Goal: Task Accomplishment & Management: Manage account settings

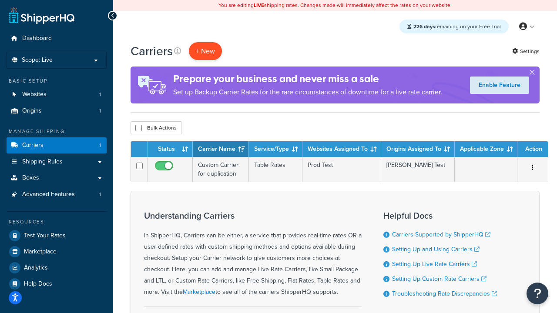
click at [205, 51] on button "+ New" at bounding box center [205, 51] width 33 height 18
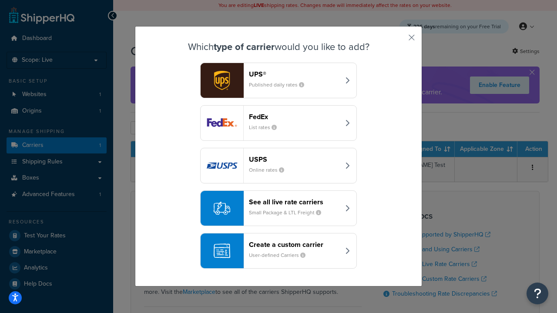
click at [294, 117] on header "FedEx" at bounding box center [294, 117] width 91 height 8
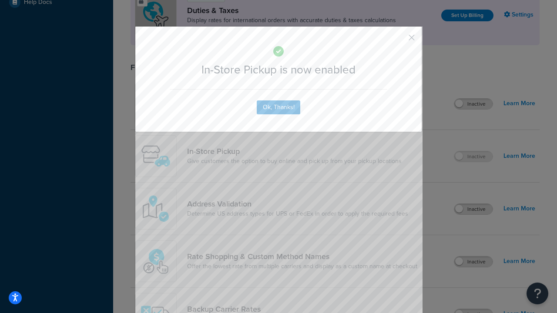
click at [398, 40] on button "button" at bounding box center [398, 41] width 2 height 2
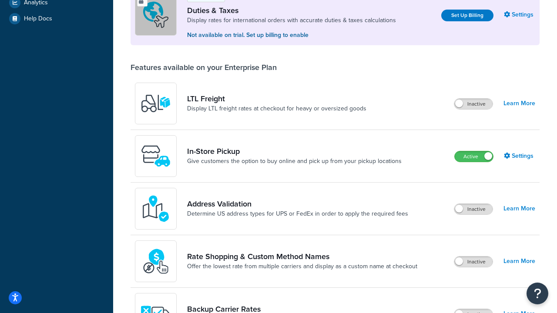
scroll to position [298, 0]
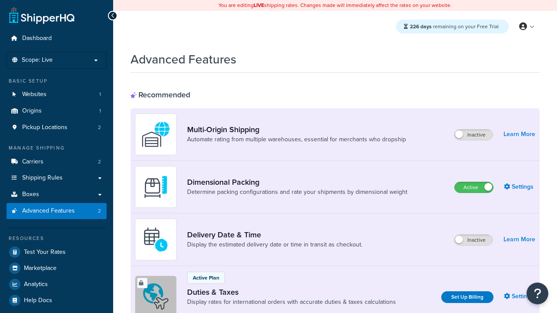
click at [474, 187] on label "Active" at bounding box center [473, 187] width 38 height 10
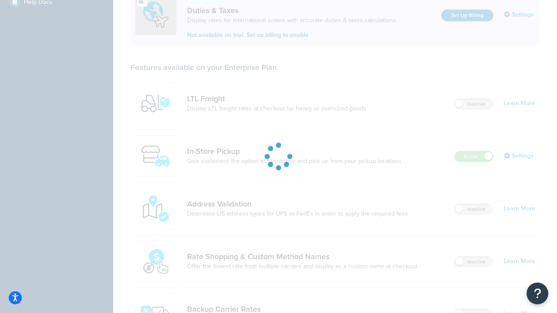
scroll to position [265, 0]
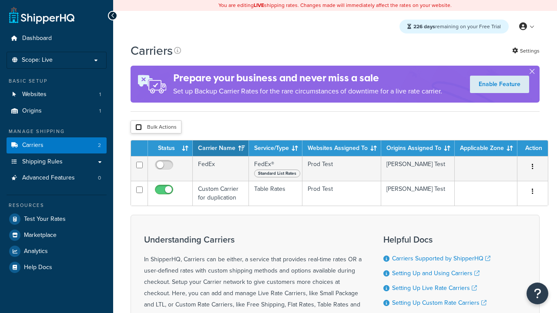
click at [138, 127] on input "checkbox" at bounding box center [138, 127] width 7 height 7
checkbox input "true"
click at [0, 0] on button "Delete" at bounding box center [0, 0] width 0 height 0
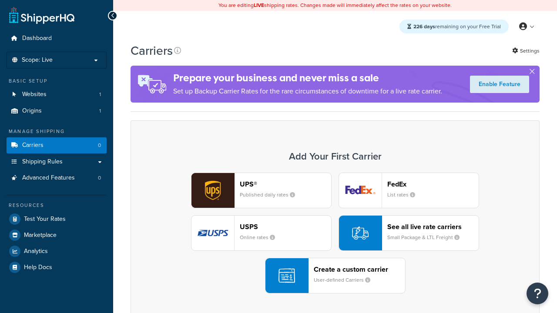
click at [335, 233] on div "UPS® Published daily rates FedEx List rates USPS Online rates See all live rate…" at bounding box center [335, 233] width 391 height 121
click at [335, 276] on small "User-defined Carriers" at bounding box center [345, 280] width 63 height 8
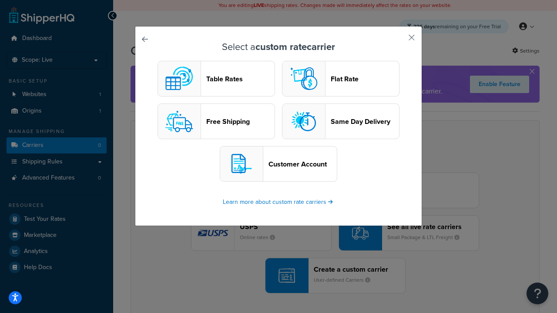
click at [216, 79] on header "Table Rates" at bounding box center [240, 79] width 68 height 8
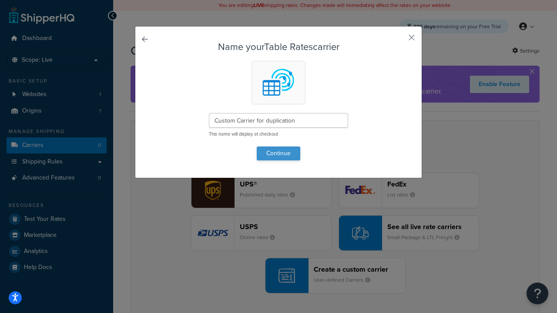
type input "Custom Carrier for duplication"
click at [278, 153] on button "Continue" at bounding box center [278, 154] width 43 height 14
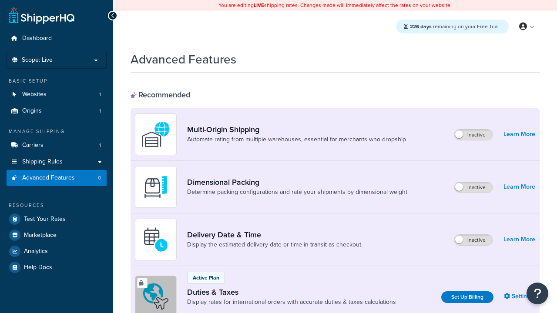
click at [474, 187] on label "Inactive" at bounding box center [473, 187] width 38 height 10
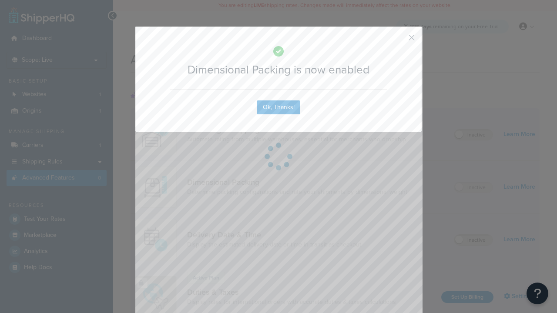
click at [398, 40] on button "button" at bounding box center [398, 41] width 2 height 2
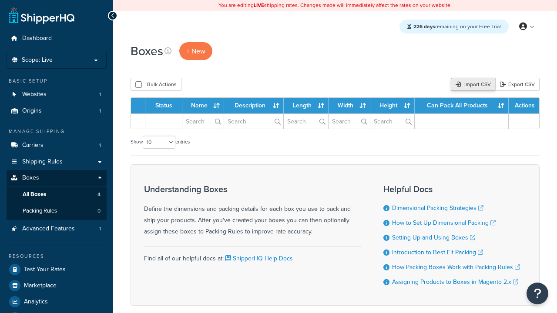
click at [472, 84] on div "Import CSV" at bounding box center [473, 84] width 44 height 13
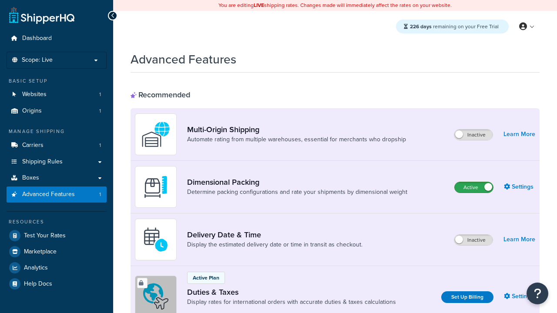
click at [474, 187] on label "Active" at bounding box center [473, 187] width 38 height 10
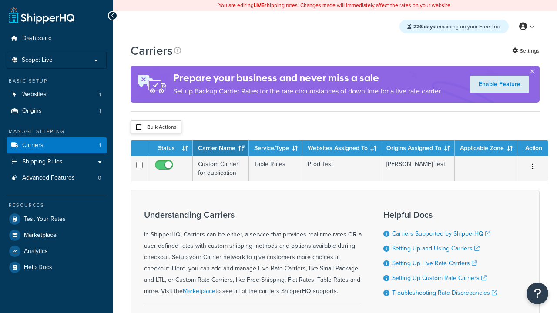
click at [138, 127] on input "checkbox" at bounding box center [138, 127] width 7 height 7
checkbox input "true"
click at [0, 0] on button "Delete" at bounding box center [0, 0] width 0 height 0
